Goal: Find specific page/section: Find specific page/section

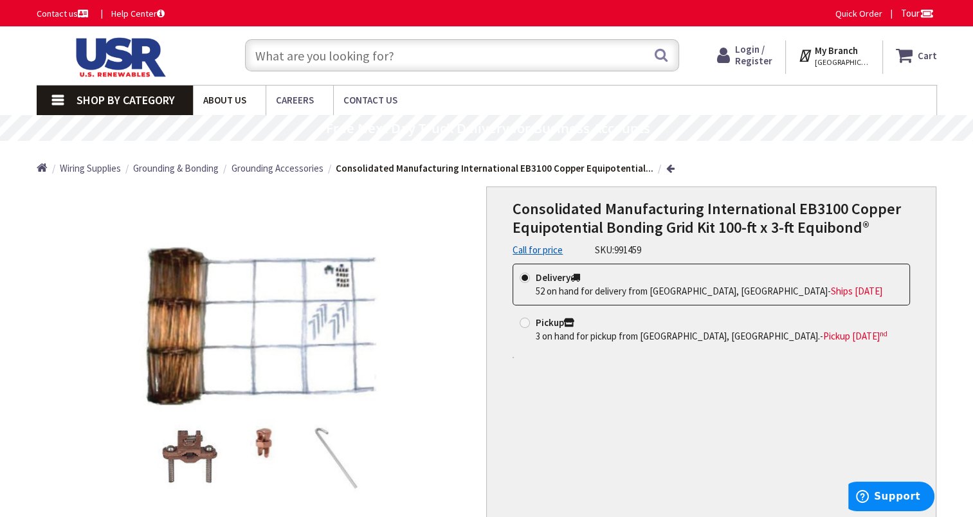
click at [227, 100] on span "About Us" at bounding box center [224, 100] width 43 height 12
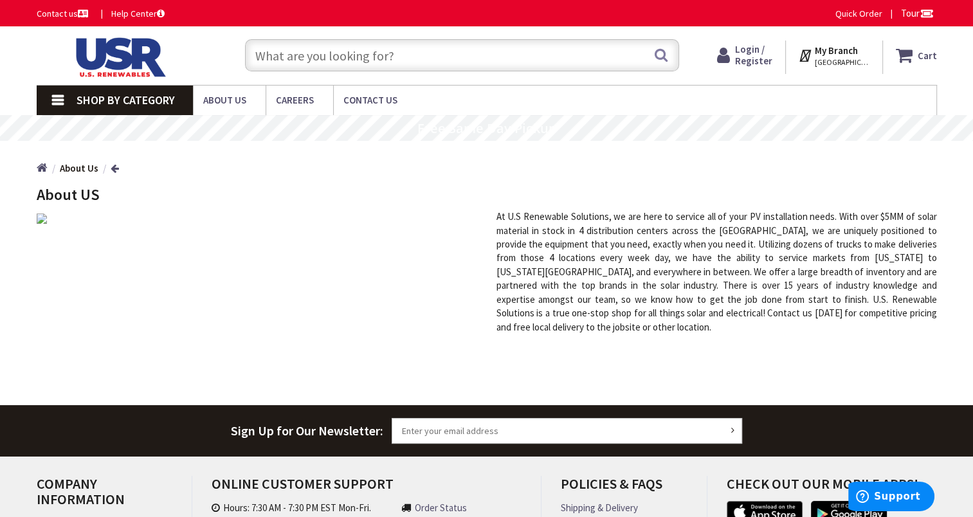
click at [323, 55] on input "text" at bounding box center [462, 55] width 434 height 32
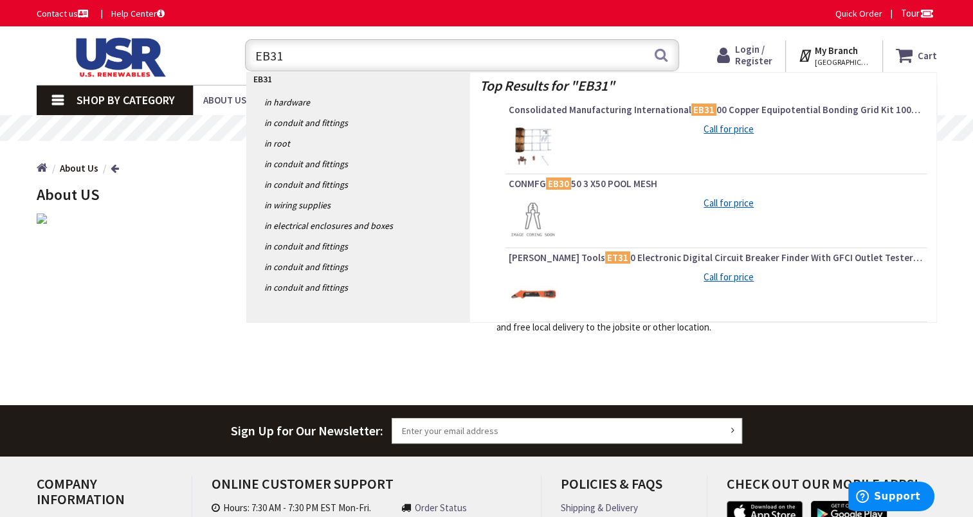
type input "EB31"
click at [567, 180] on mark "EB30" at bounding box center [558, 184] width 25 height 16
